Goal: Transaction & Acquisition: Purchase product/service

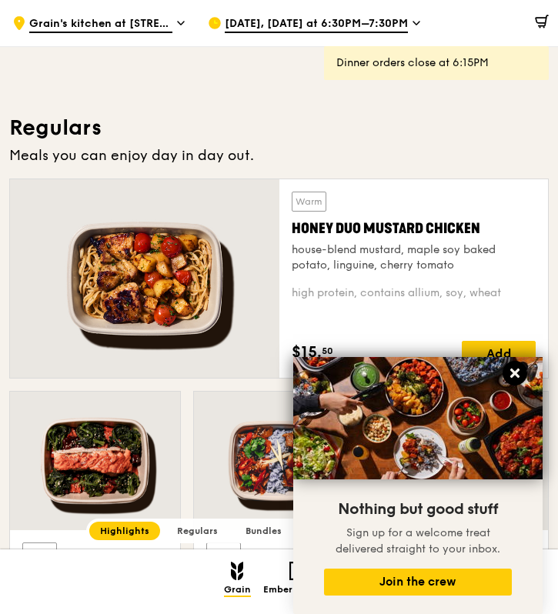
click at [515, 369] on icon at bounding box center [515, 373] width 14 height 14
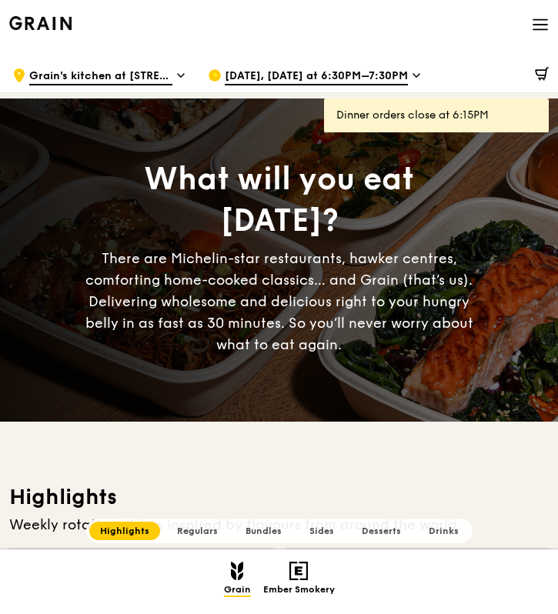
click at [428, 120] on div "Dinner orders close at 6:15PM" at bounding box center [436, 115] width 200 height 15
click at [533, 74] on span at bounding box center [539, 76] width 20 height 31
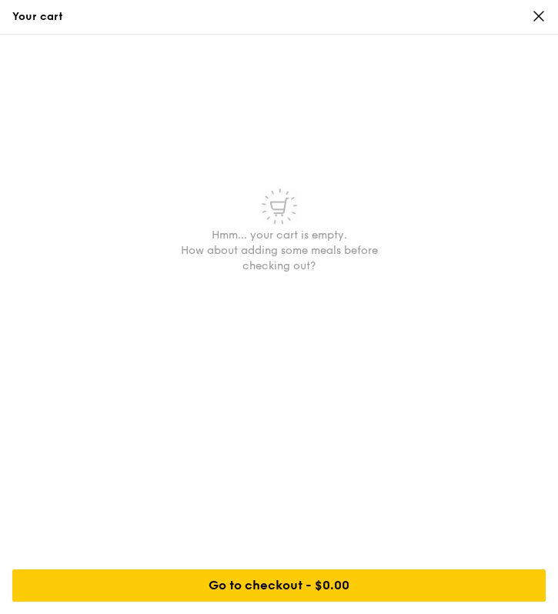
click at [547, 9] on div "Your cart" at bounding box center [279, 17] width 558 height 35
click at [543, 12] on icon at bounding box center [538, 16] width 9 height 9
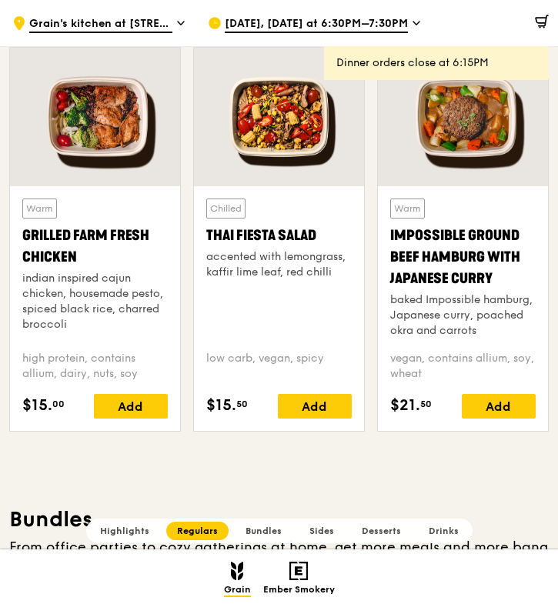
scroll to position [1635, 0]
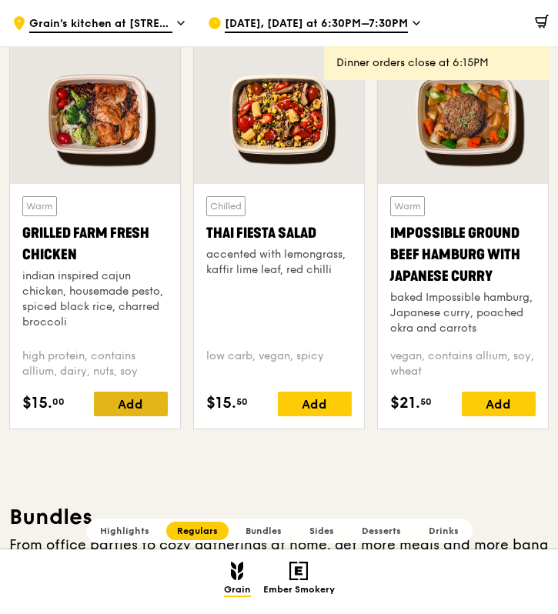
click at [153, 412] on div "Add" at bounding box center [131, 404] width 74 height 25
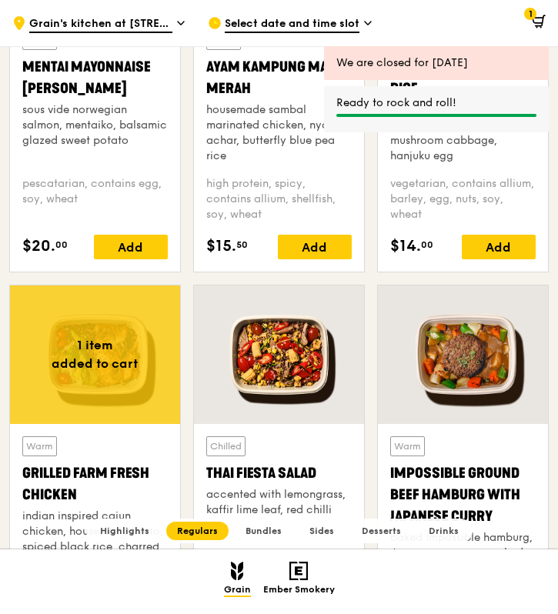
scroll to position [1256, 0]
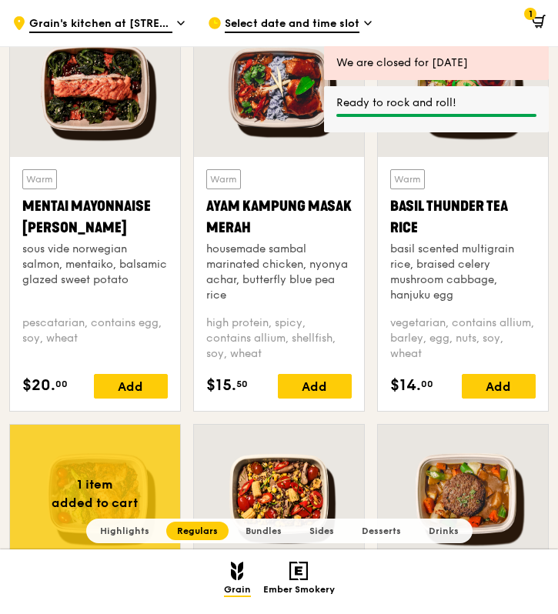
click at [533, 22] on icon at bounding box center [537, 20] width 10 height 5
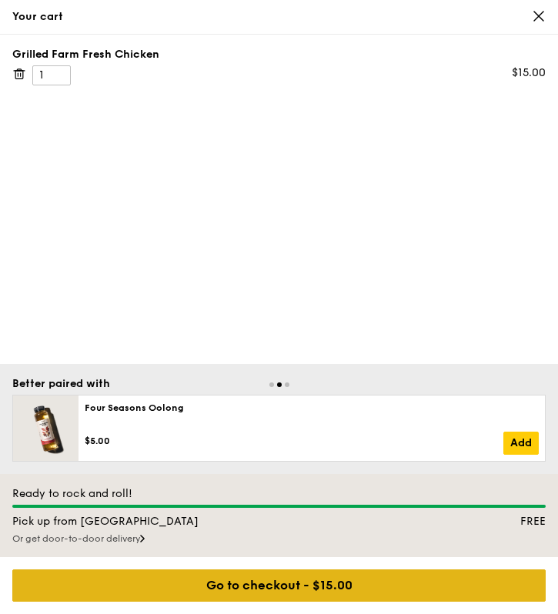
click at [281, 590] on div "Go to checkout - $15.00" at bounding box center [278, 585] width 533 height 32
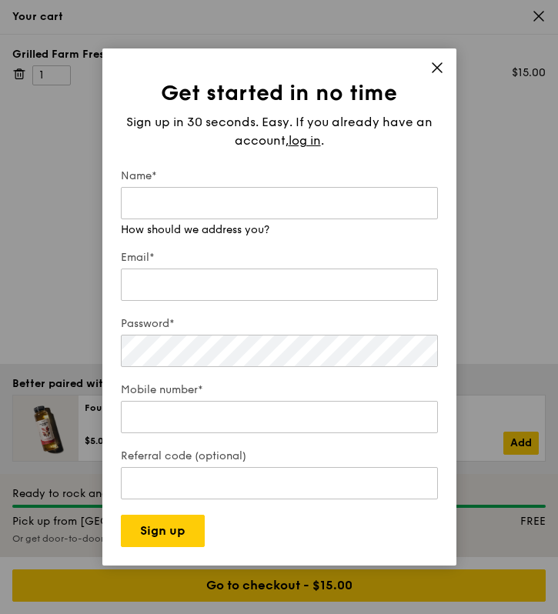
click at [432, 79] on div "Get started in no time Sign up in 30 seconds. Easy. If you already have an acco…" at bounding box center [279, 306] width 354 height 517
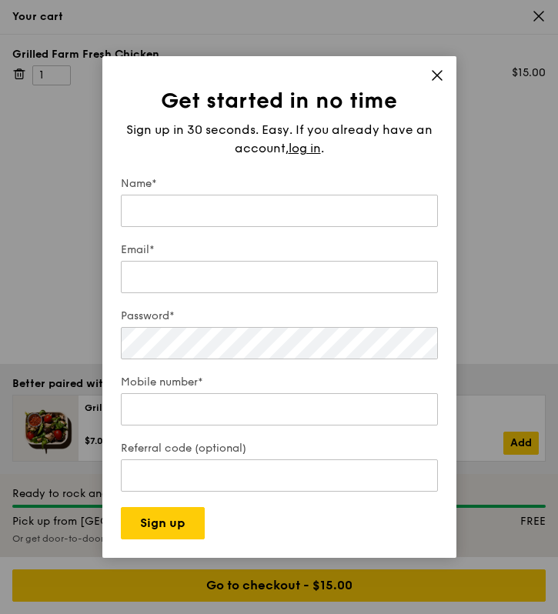
click at [438, 58] on div "Get started in no time Sign up in 30 seconds. Easy. If you already have an acco…" at bounding box center [279, 307] width 354 height 502
click at [436, 62] on div "Get started in no time Sign up in 30 seconds. Easy. If you already have an acco…" at bounding box center [279, 307] width 354 height 502
click at [436, 70] on icon at bounding box center [437, 75] width 14 height 14
